Goal: Browse casually: Explore the website without a specific task or goal

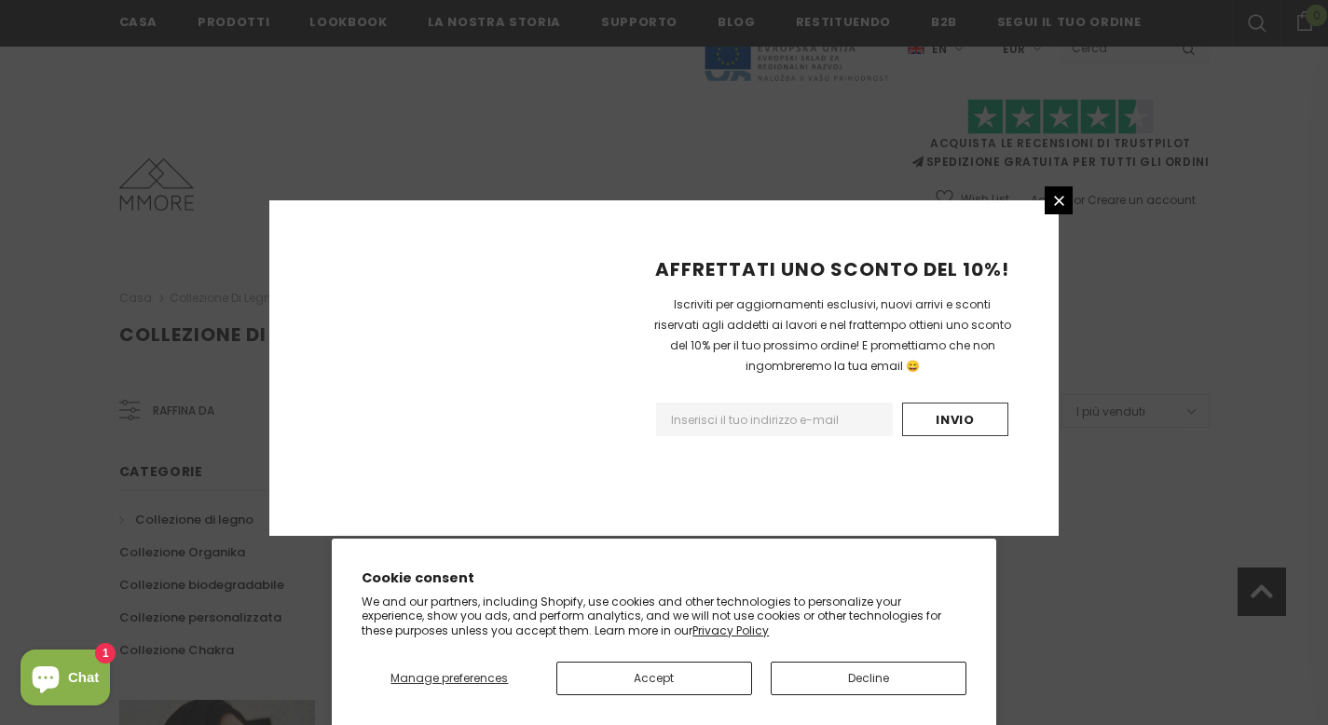
scroll to position [1185, 0]
